Goal: Task Accomplishment & Management: Manage account settings

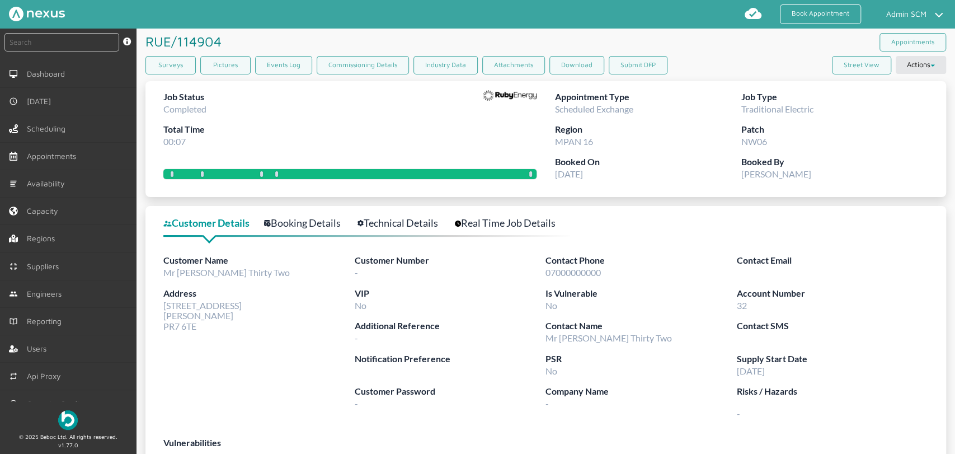
click at [738, 40] on div "RUE/114904 ️️️ Appointments" at bounding box center [545, 42] width 801 height 27
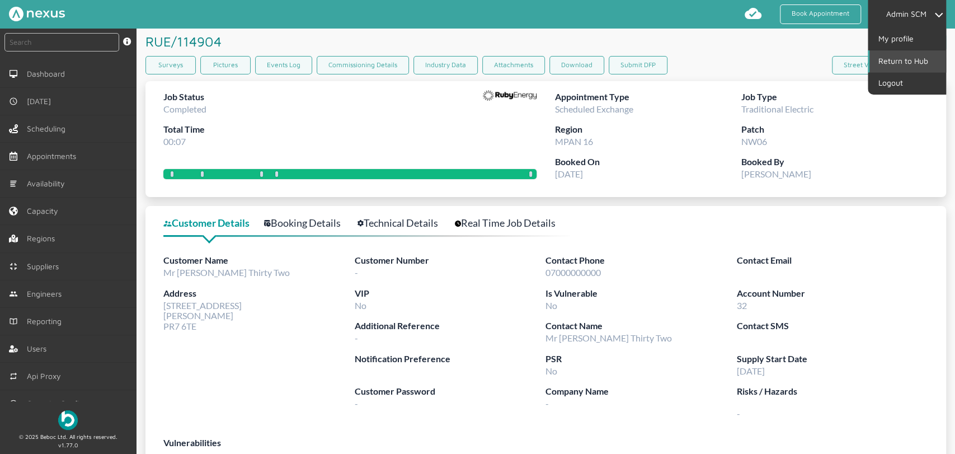
click at [914, 66] on link "Return to Hub" at bounding box center [908, 60] width 76 height 21
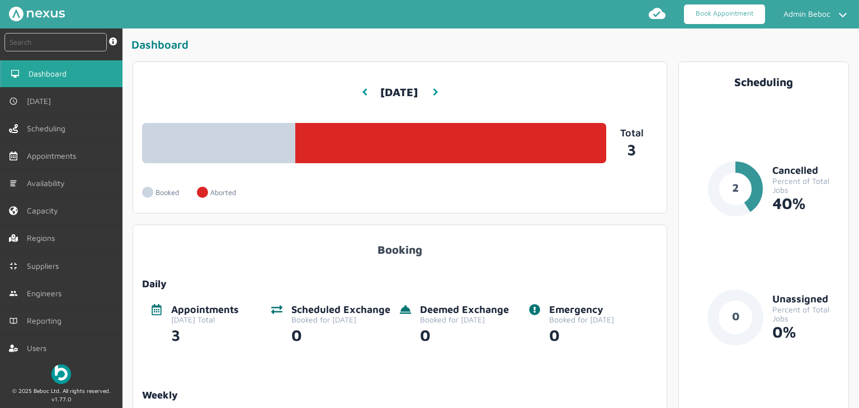
click at [708, 13] on link "Book Appointment" at bounding box center [724, 14] width 81 height 20
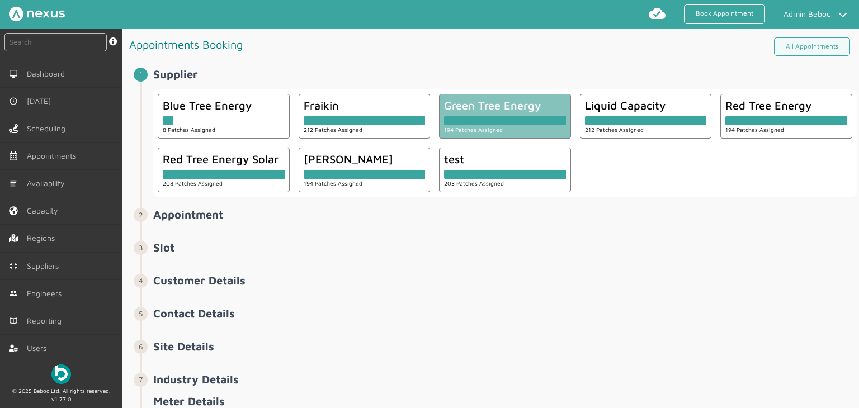
click at [482, 120] on div at bounding box center [505, 120] width 122 height 9
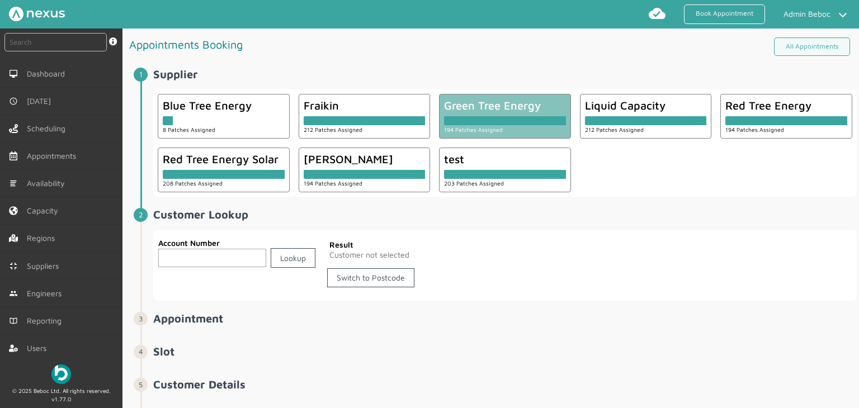
click at [204, 256] on input "text" at bounding box center [212, 258] width 108 height 18
click at [398, 279] on link "Switch to Postcode" at bounding box center [370, 278] width 87 height 19
click at [171, 256] on input "text" at bounding box center [241, 258] width 166 height 18
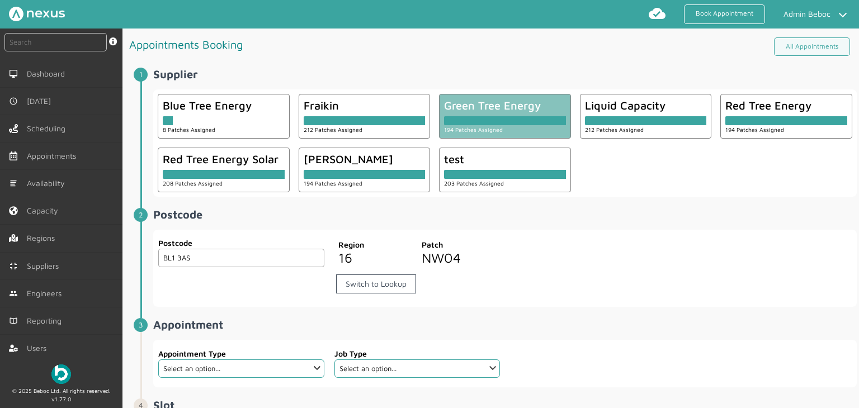
type input "BL1 3AS"
click at [297, 367] on select "Select an option... Check Meter Comms Hub Exchange Deemed Exchange Electric Veh…" at bounding box center [241, 369] width 166 height 18
select select "13: 5da647ca4fc5f258734955ce"
click at [158, 360] on select "Select an option... Check Meter Comms Hub Exchange Deemed Exchange Electric Veh…" at bounding box center [241, 369] width 166 height 18
click at [405, 369] on select "Select an option... Dual Fuel Dual Fuel - SMETS 2 Electric Electric - SMETS 2 G…" at bounding box center [418, 369] width 166 height 18
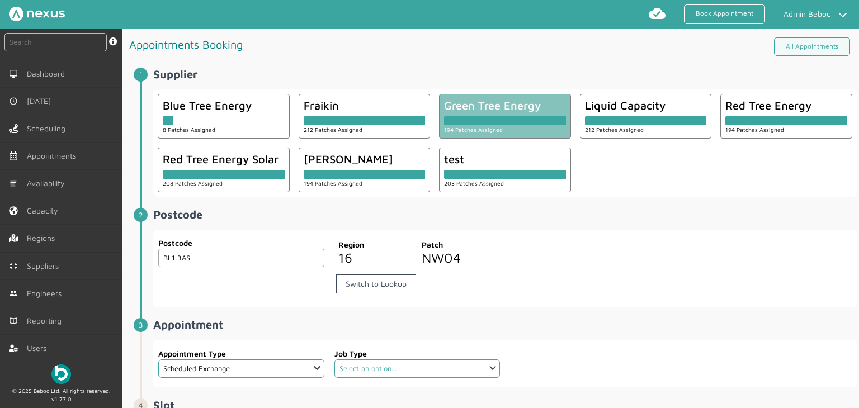
select select "2: 5cc9657c13944aebe30702b0"
click at [335, 360] on select "Select an option... Dual Fuel Dual Fuel - SMETS 2 Electric Electric - SMETS 2 G…" at bounding box center [418, 369] width 166 height 18
click at [645, 298] on div "Postcode BL1 3AS Postcode Region 16 Patch NW04 Switch to Lookup" at bounding box center [505, 269] width 704 height 78
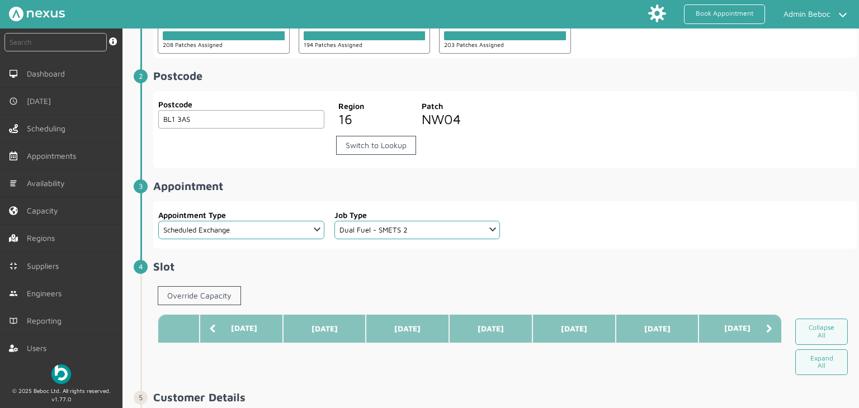
scroll to position [260, 0]
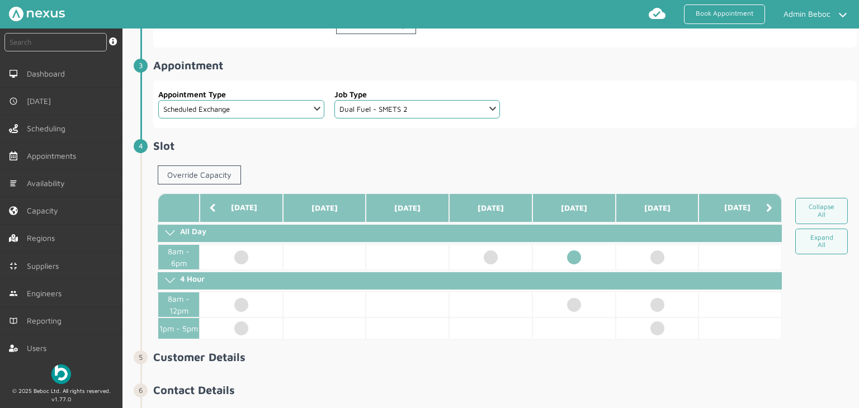
click at [572, 267] on td at bounding box center [574, 258] width 83 height 26
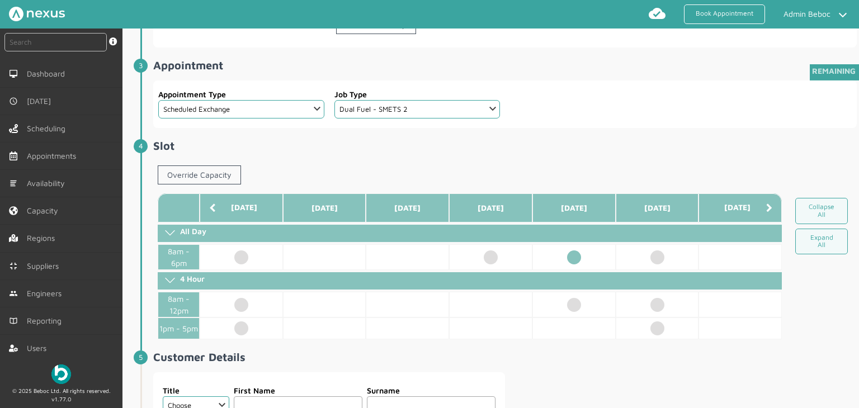
scroll to position [483, 0]
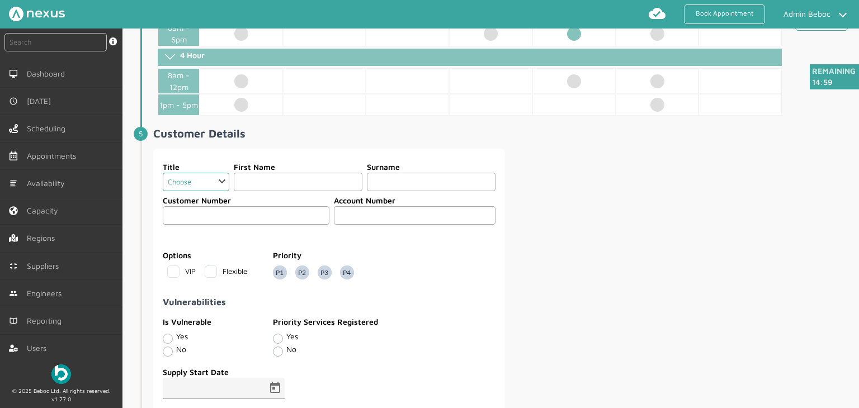
click at [205, 186] on select "Choose Dr Mr Mrs Miss Ms [PERSON_NAME][DEMOGRAPHIC_DATA]" at bounding box center [196, 182] width 67 height 18
select select "2: Mr"
click at [163, 177] on select "Choose Dr Mr Mrs Miss Ms [PERSON_NAME][DEMOGRAPHIC_DATA]" at bounding box center [196, 182] width 67 height 18
click at [261, 190] on input "text" at bounding box center [298, 182] width 129 height 18
type input "Call"
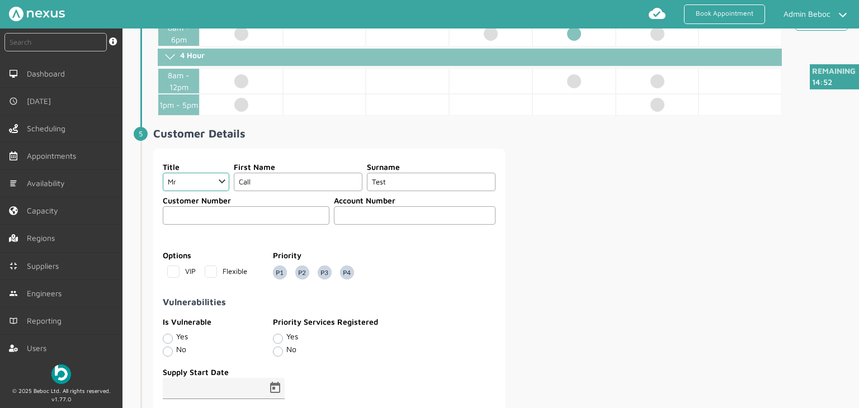
type input "Test"
click at [345, 225] on input "text" at bounding box center [415, 215] width 162 height 18
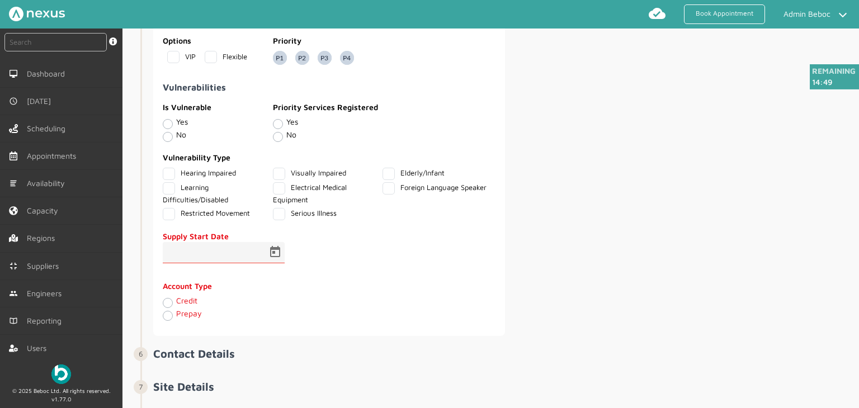
scroll to position [763, 0]
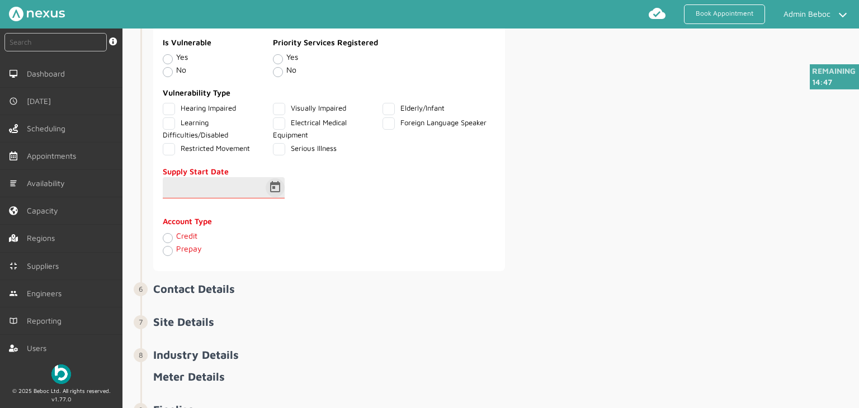
type input "9876543"
click at [274, 187] on span "Open calendar" at bounding box center [275, 188] width 27 height 27
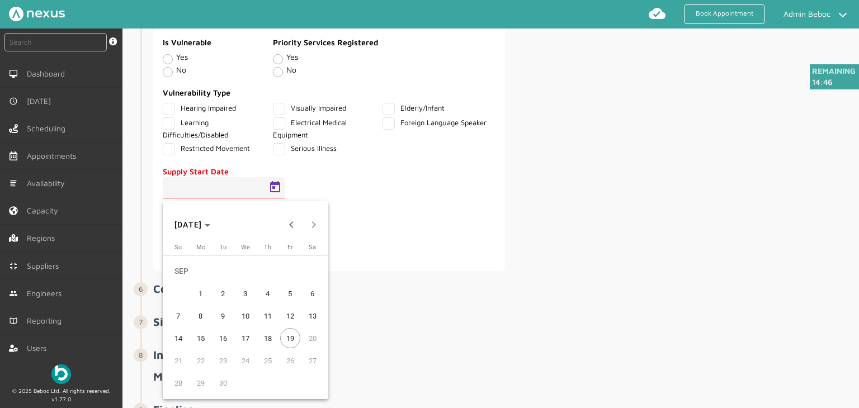
click at [201, 287] on span "1" at bounding box center [201, 294] width 20 height 20
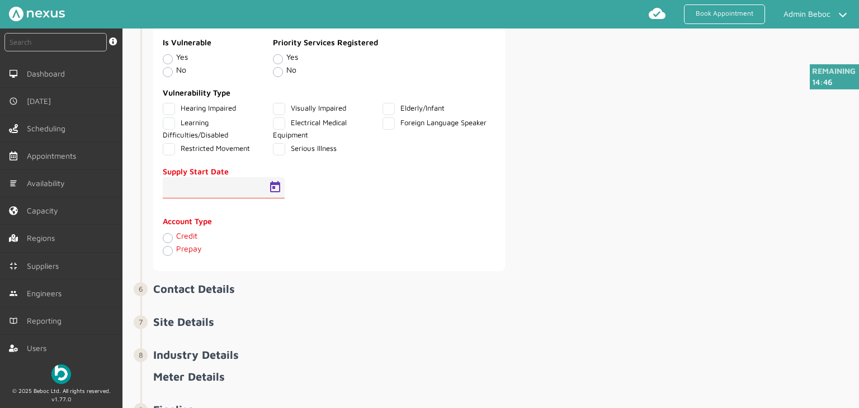
type input "[DATE]"
click at [176, 239] on label "Credit" at bounding box center [186, 236] width 21 height 10
click at [168, 239] on input "Credit" at bounding box center [167, 237] width 9 height 11
radio input "true"
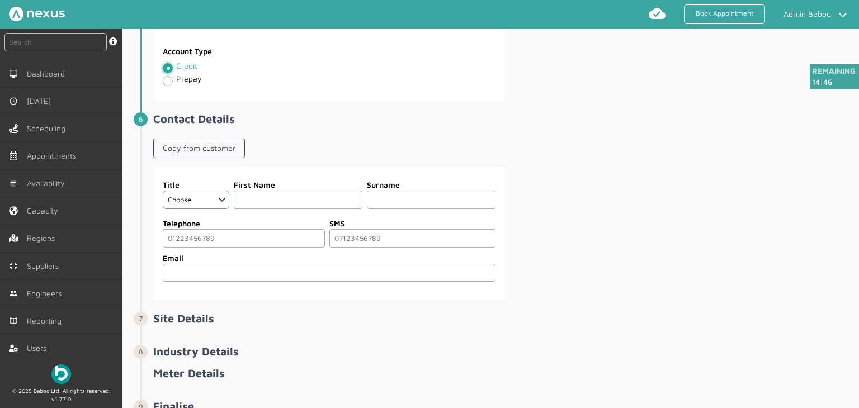
scroll to position [958, 0]
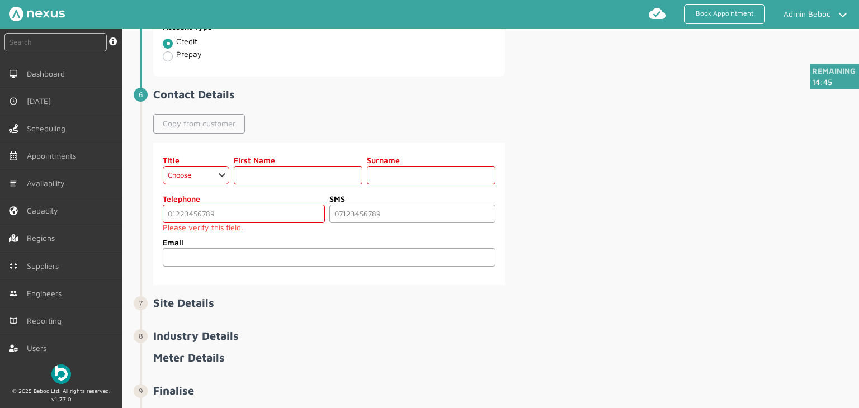
drag, startPoint x: 169, startPoint y: 127, endPoint x: 171, endPoint y: 145, distance: 18.6
click at [169, 127] on link "Copy from customer" at bounding box center [199, 123] width 92 height 19
select select "2: Mr"
type input "Call"
type input "Test"
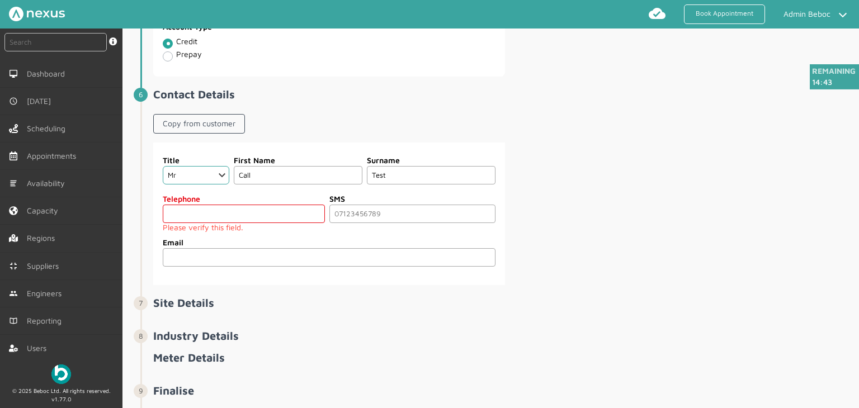
click at [181, 217] on input "tel" at bounding box center [244, 214] width 162 height 18
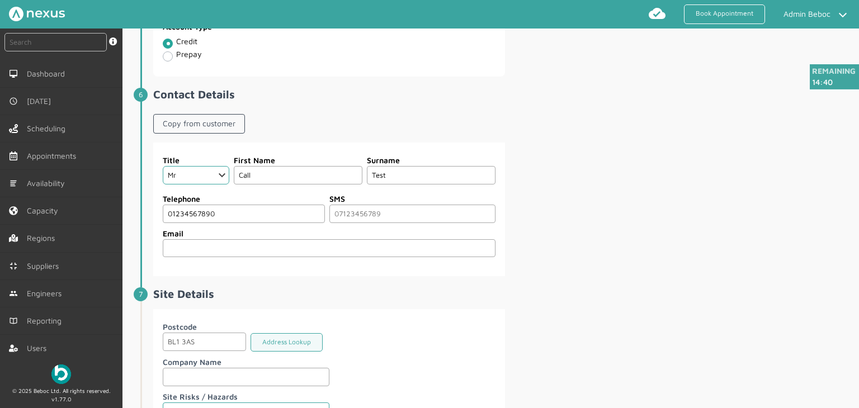
type input "01234567890"
click at [712, 246] on div "Title Choose Dr Mr Mrs Miss Ms [PERSON_NAME] Sir [DEMOGRAPHIC_DATA] First Name …" at bounding box center [505, 210] width 704 height 134
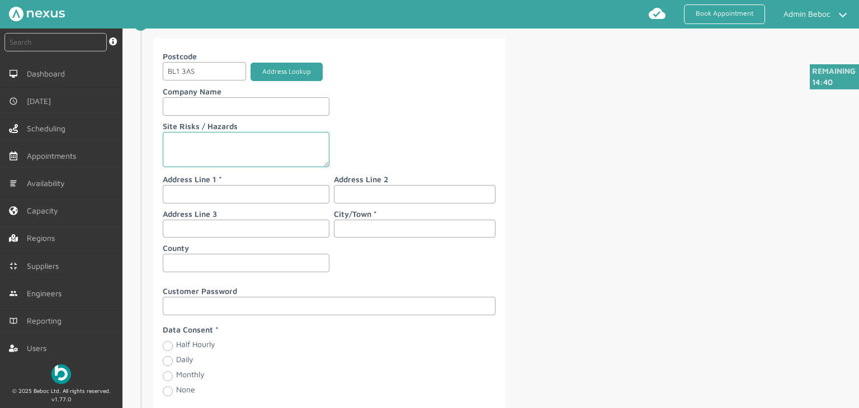
scroll to position [1182, 0]
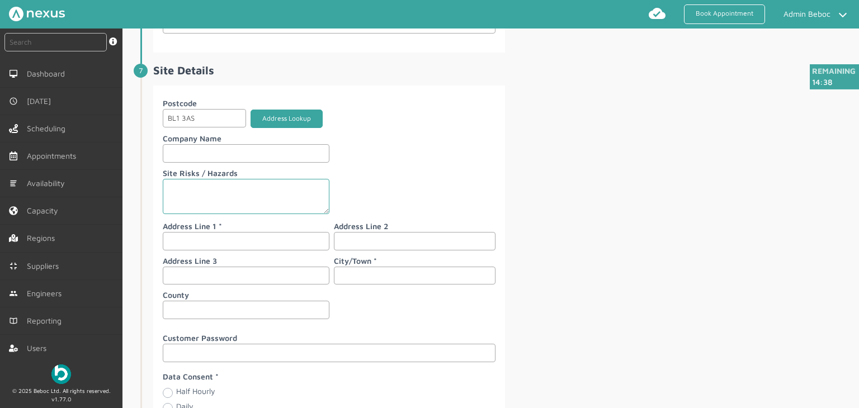
click at [275, 117] on button "Address Lookup" at bounding box center [287, 119] width 72 height 18
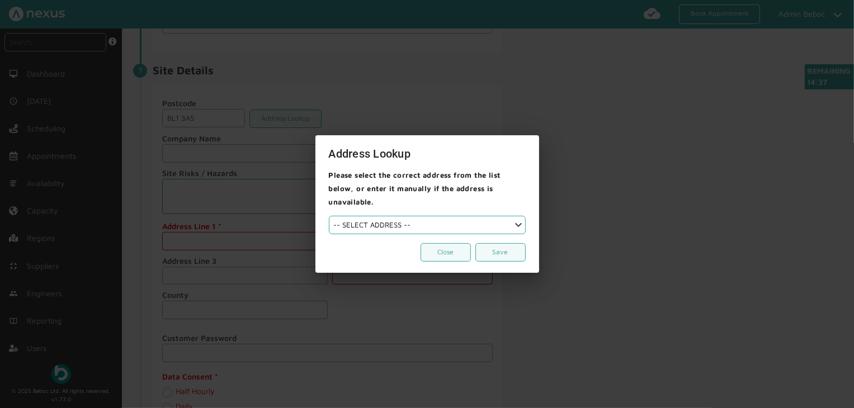
click at [434, 225] on select "-- SELECT ADDRESS --" at bounding box center [427, 225] width 197 height 18
select select "26"
click at [329, 216] on select "-- SELECT ADDRESS -- Namploy Restaurant [STREET_ADDRESS][PERSON_NAME][PERSON_NA…" at bounding box center [427, 225] width 197 height 18
click at [492, 243] on button "Save" at bounding box center [501, 252] width 50 height 18
type input "Beboc Ltd"
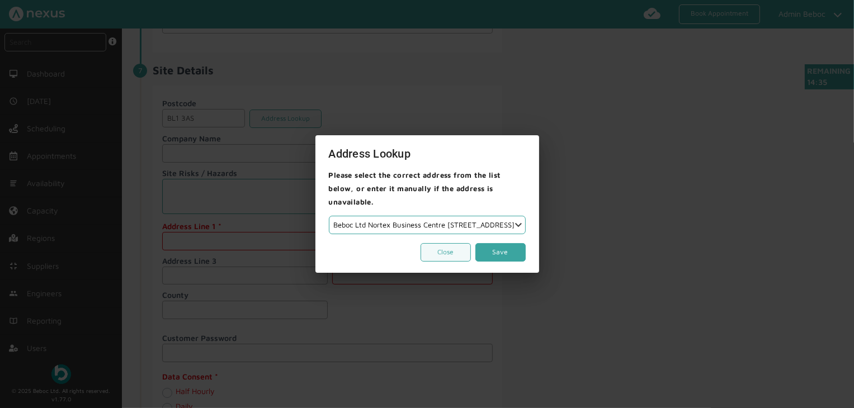
type input "Nortex Business Centre"
type input "[STREET_ADDRESS]"
type input "[PERSON_NAME]"
type input "[GEOGRAPHIC_DATA]"
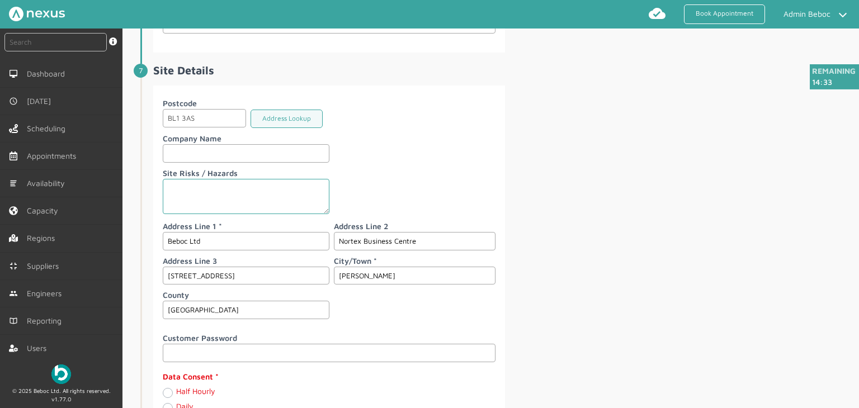
click at [613, 257] on div "Postcode BL1 3AS Address Lookup Company Name Site Risks / Hazards Address Line …" at bounding box center [505, 274] width 704 height 376
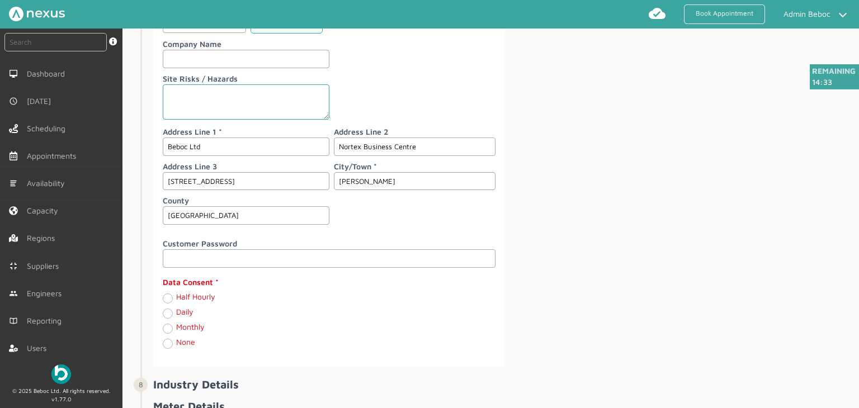
scroll to position [1384, 0]
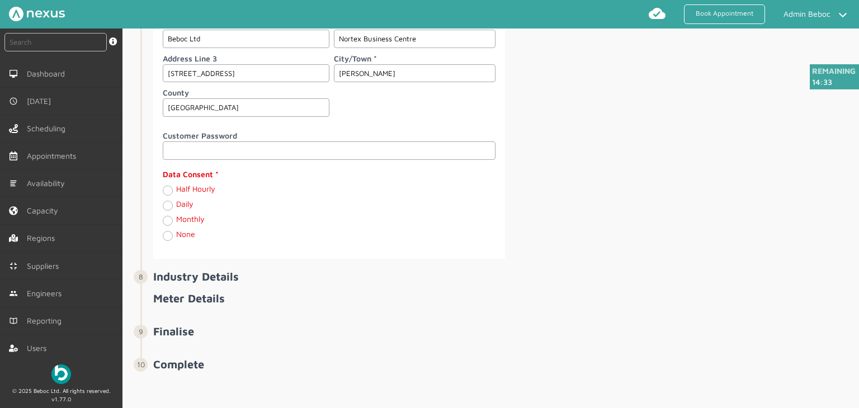
click at [176, 209] on label "Daily" at bounding box center [184, 204] width 17 height 10
click at [171, 209] on input "Daily" at bounding box center [167, 205] width 9 height 11
radio input "true"
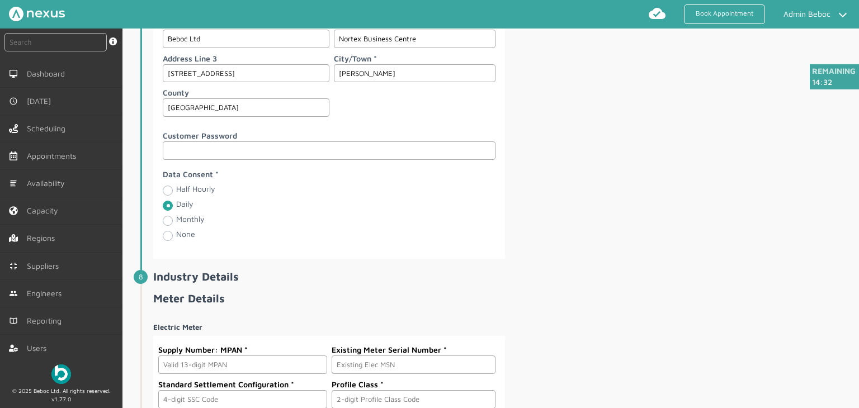
click at [560, 183] on div "Postcode BL1 3AS Address Lookup Company Name Site Risks / Hazards Address Line …" at bounding box center [505, 71] width 704 height 376
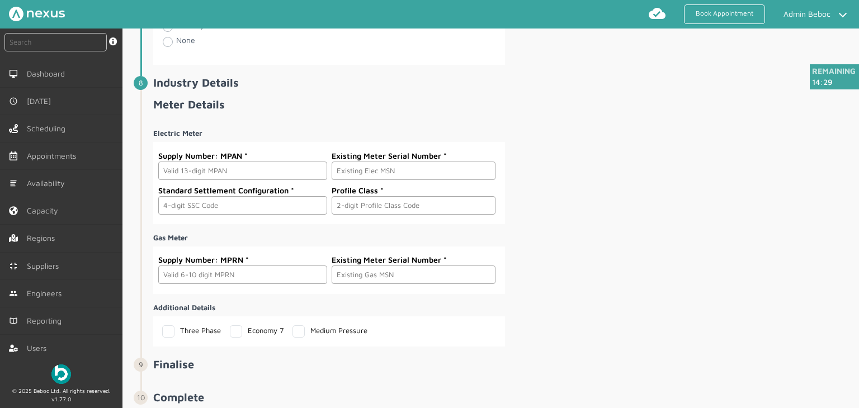
scroll to position [1608, 0]
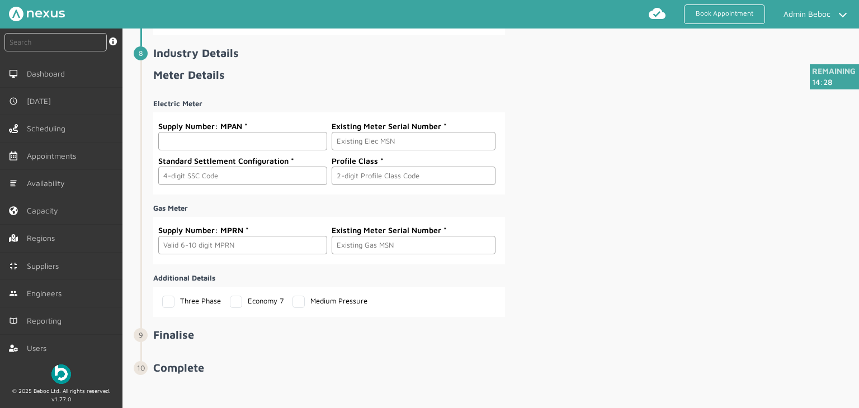
click at [222, 137] on input "text" at bounding box center [242, 141] width 168 height 18
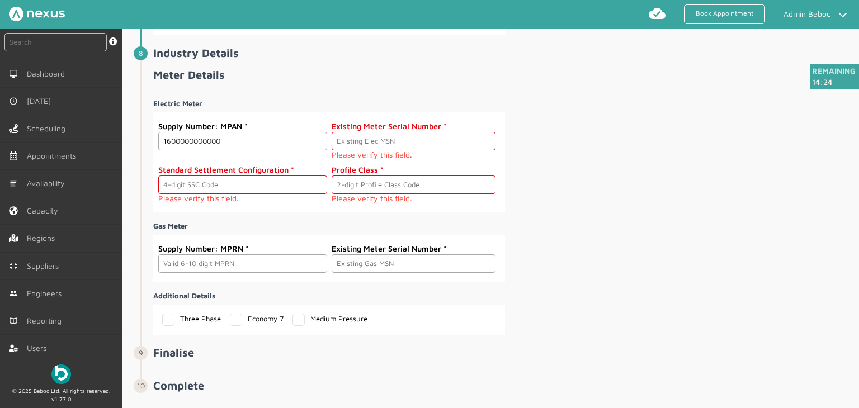
type input "1600000000000"
click at [358, 139] on input "text" at bounding box center [414, 141] width 164 height 18
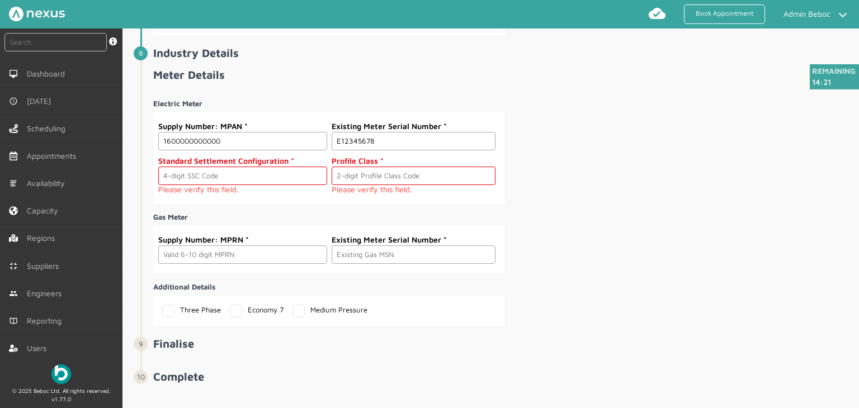
type input "E12345678"
click at [243, 171] on input "text" at bounding box center [242, 176] width 168 height 18
type input "0393"
click at [360, 178] on input "text" at bounding box center [414, 176] width 164 height 18
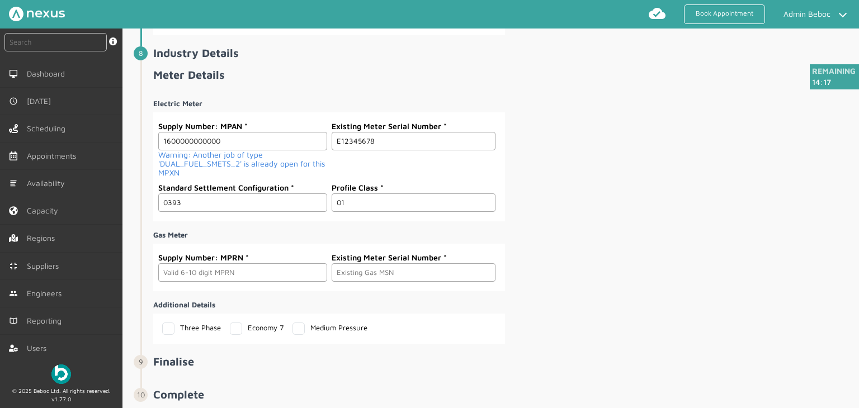
type input "01"
click at [677, 199] on div "Electric Meter Supply Number: MPAN 1600000000000 Warning: Another job of type '…" at bounding box center [505, 217] width 704 height 254
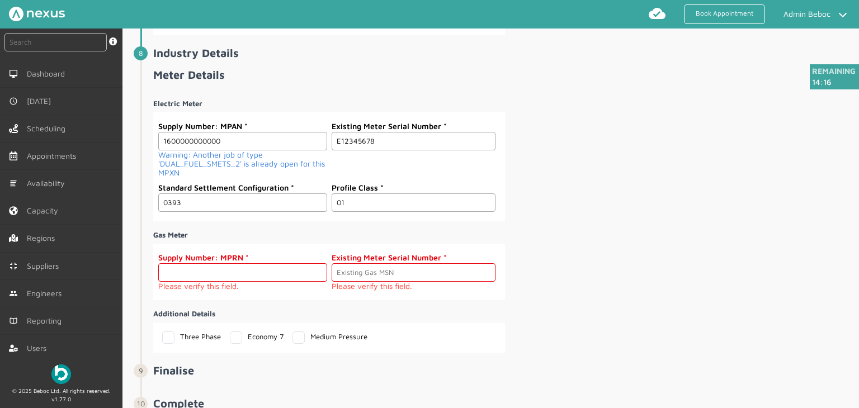
click at [264, 274] on input "text" at bounding box center [242, 273] width 168 height 18
type input "3456789"
click at [359, 276] on input "text" at bounding box center [414, 273] width 164 height 18
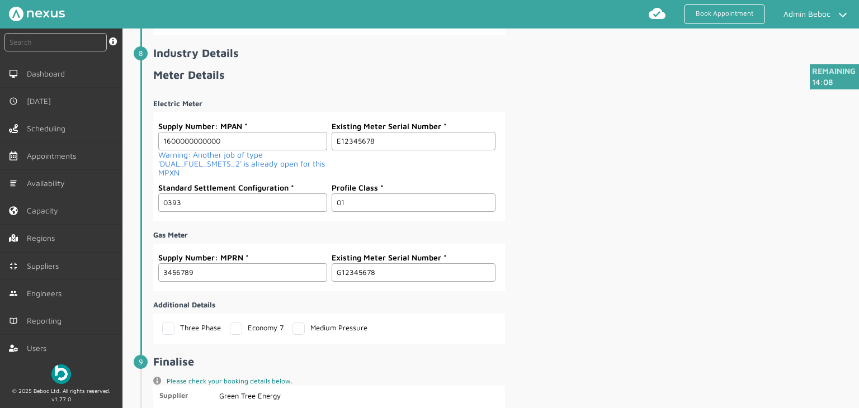
type input "G12345678"
click at [204, 169] on small "Warning: Another job of type 'DUAL_FUEL_SMETS_2' is already open for this MPXN" at bounding box center [242, 164] width 168 height 27
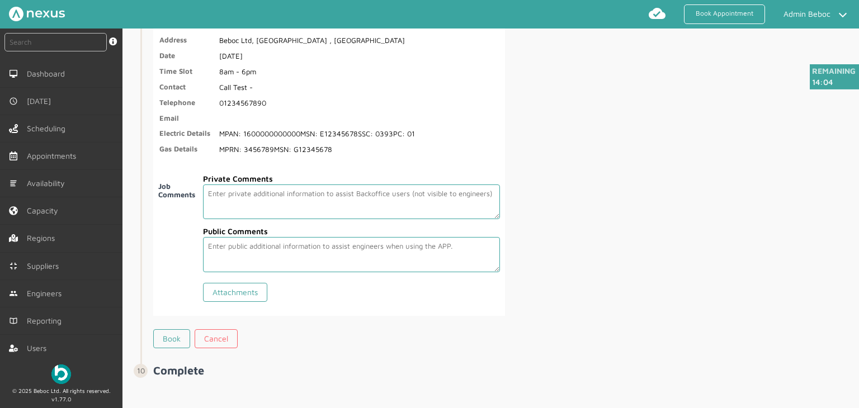
scroll to position [2012, 0]
click at [175, 339] on link "Book" at bounding box center [171, 337] width 37 height 19
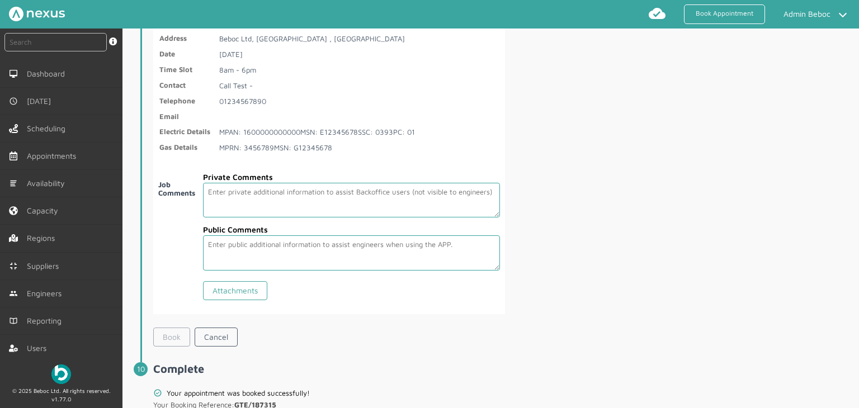
scroll to position [2065, 0]
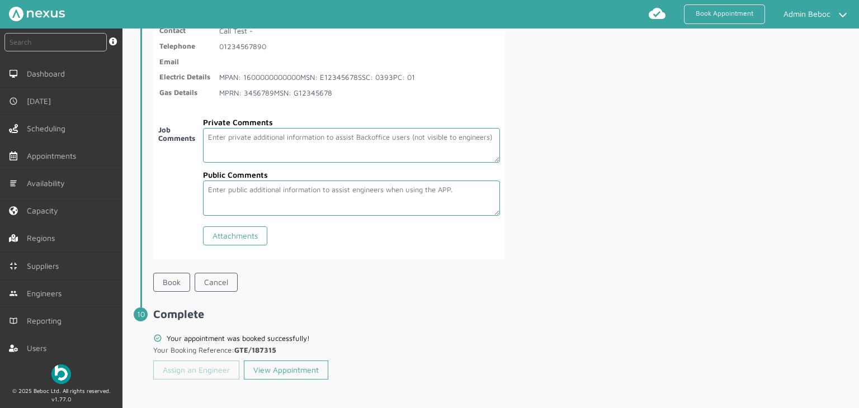
click at [209, 370] on link "Assign an Engineer" at bounding box center [196, 370] width 86 height 19
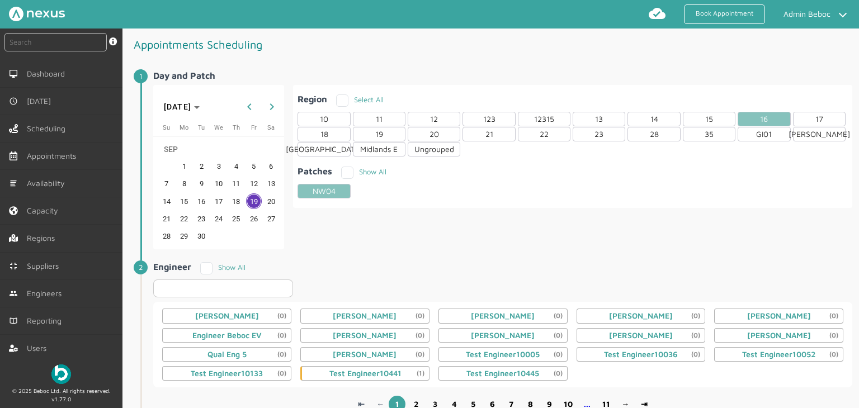
click at [224, 283] on input "text" at bounding box center [223, 289] width 140 height 18
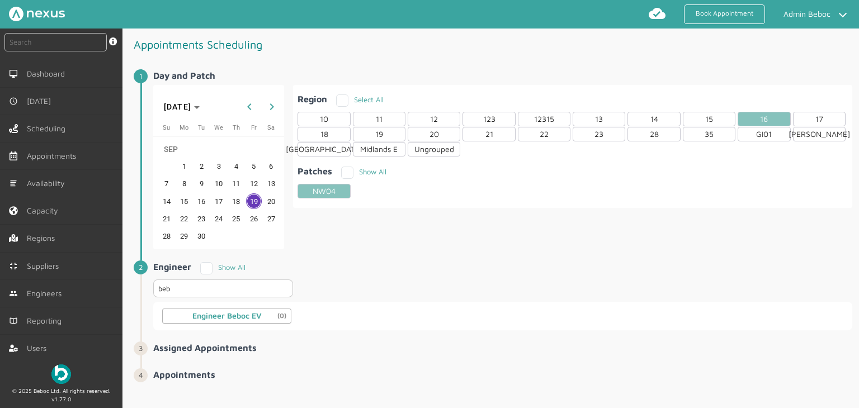
click at [344, 261] on span "Engineer Show All beb Engineer Beboc EV (0)" at bounding box center [502, 296] width 699 height 70
click at [238, 295] on input "beb" at bounding box center [223, 289] width 140 height 18
type input "bebo"
click at [229, 309] on div "Beboc ltd (0)" at bounding box center [226, 316] width 129 height 15
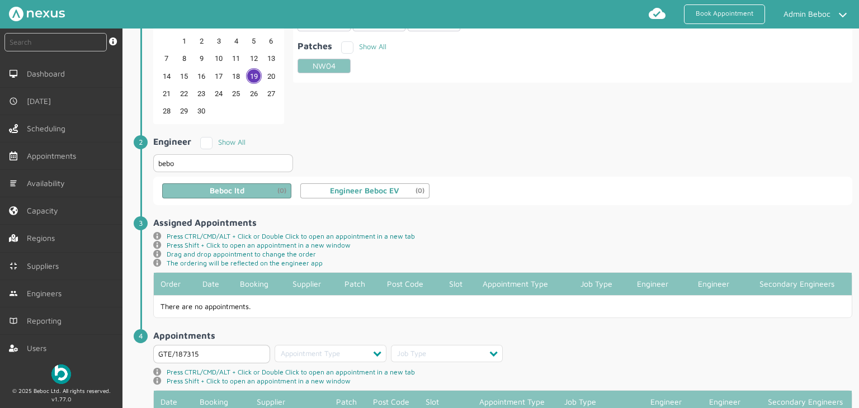
scroll to position [190, 0]
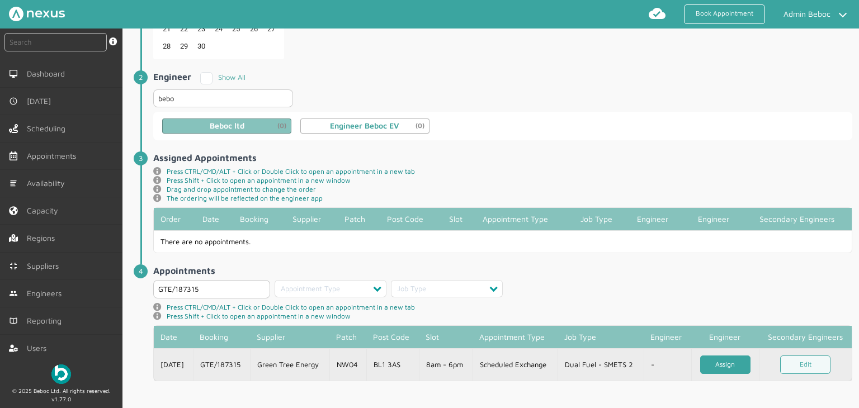
click at [730, 366] on link "Assign" at bounding box center [726, 365] width 50 height 18
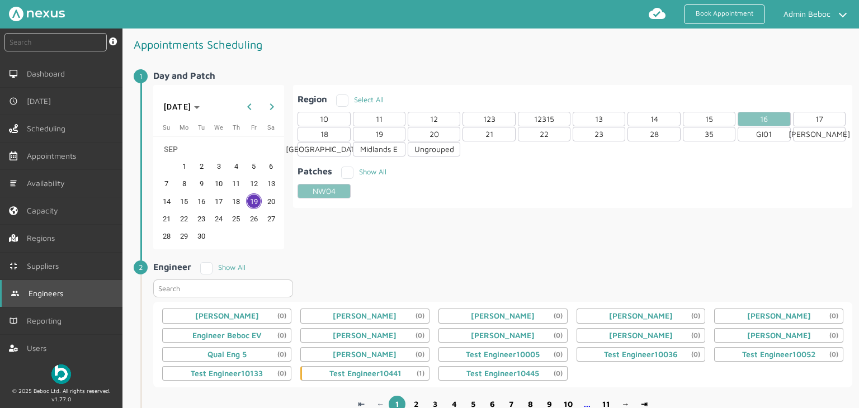
click at [51, 280] on link "Engineers" at bounding box center [61, 293] width 123 height 27
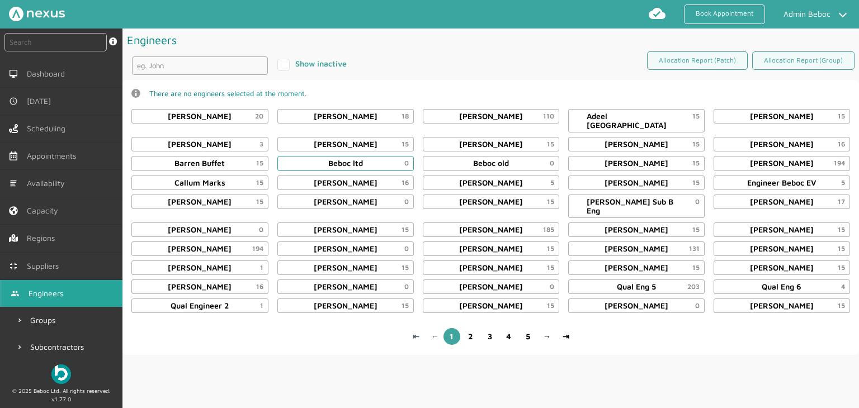
click at [336, 159] on div "Beboc ltd 0" at bounding box center [345, 163] width 35 height 9
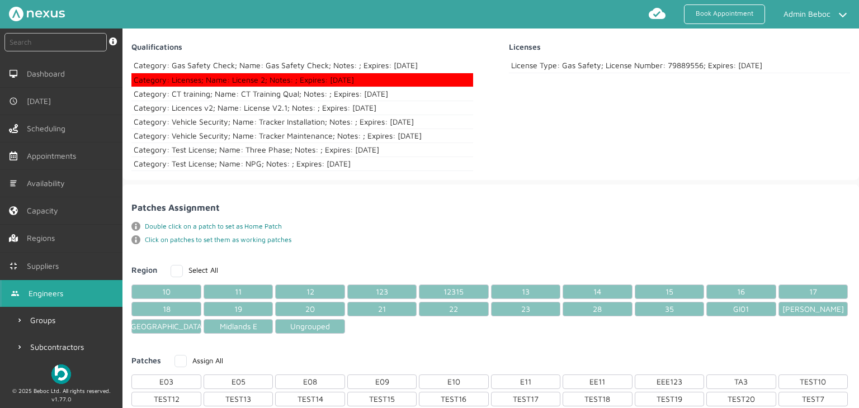
scroll to position [448, 0]
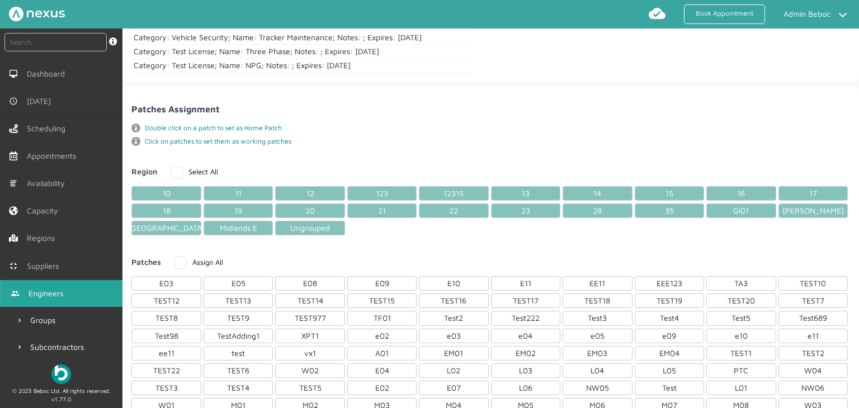
click at [185, 258] on label "Assign All" at bounding box center [199, 262] width 49 height 9
click at [182, 257] on input "Assign All" at bounding box center [178, 260] width 7 height 7
checkbox input "true"
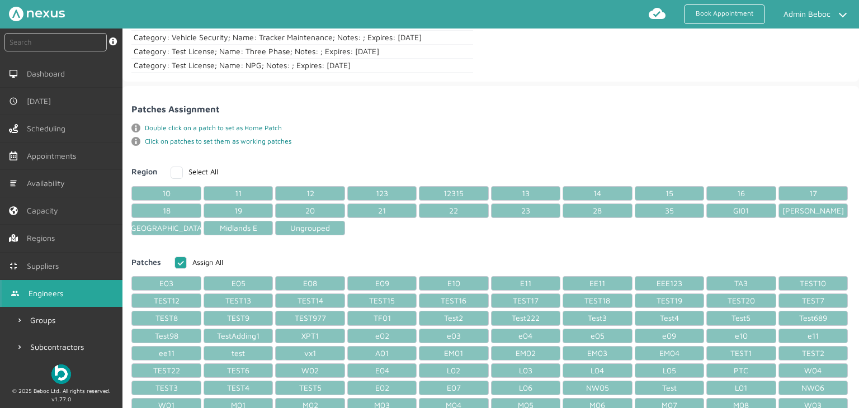
click at [172, 167] on label "Select All" at bounding box center [195, 171] width 48 height 9
click at [172, 167] on input "Select All" at bounding box center [174, 170] width 7 height 7
checkbox input "true"
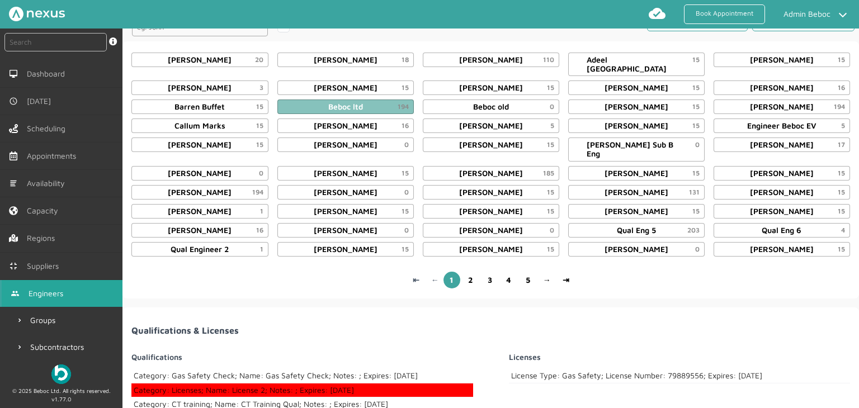
scroll to position [0, 0]
